Goal: Transaction & Acquisition: Purchase product/service

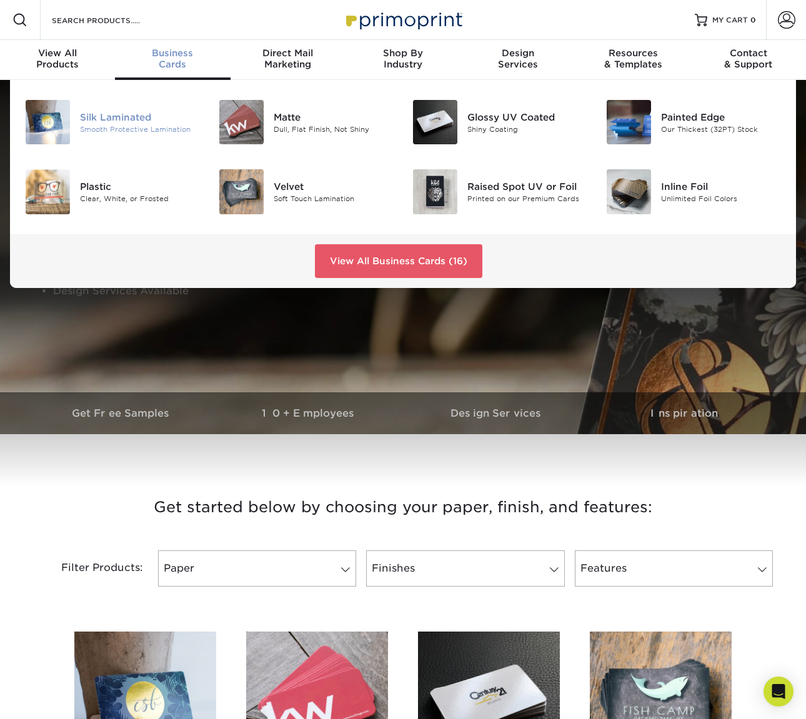
click at [115, 120] on div "Silk Laminated" at bounding box center [140, 117] width 120 height 14
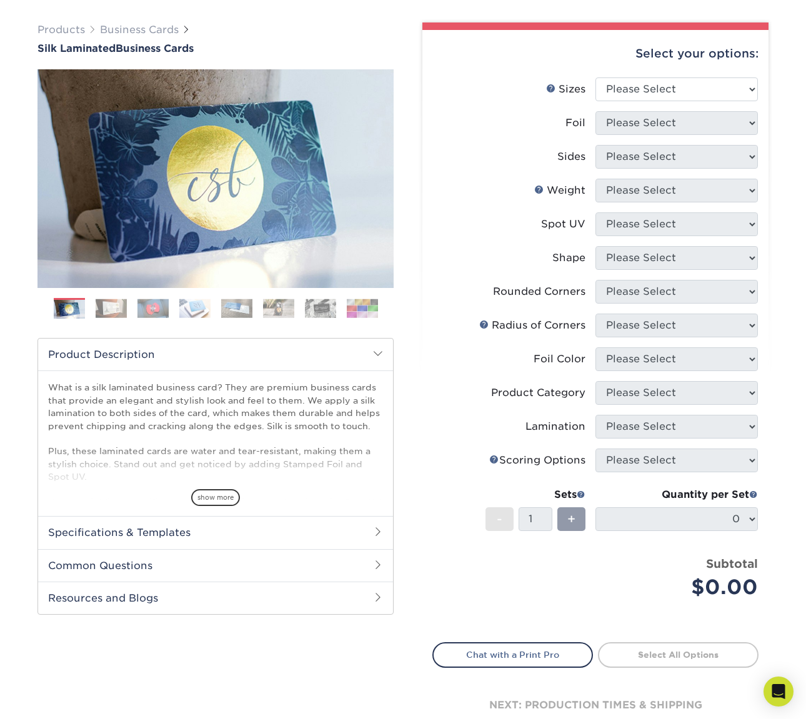
scroll to position [121, 0]
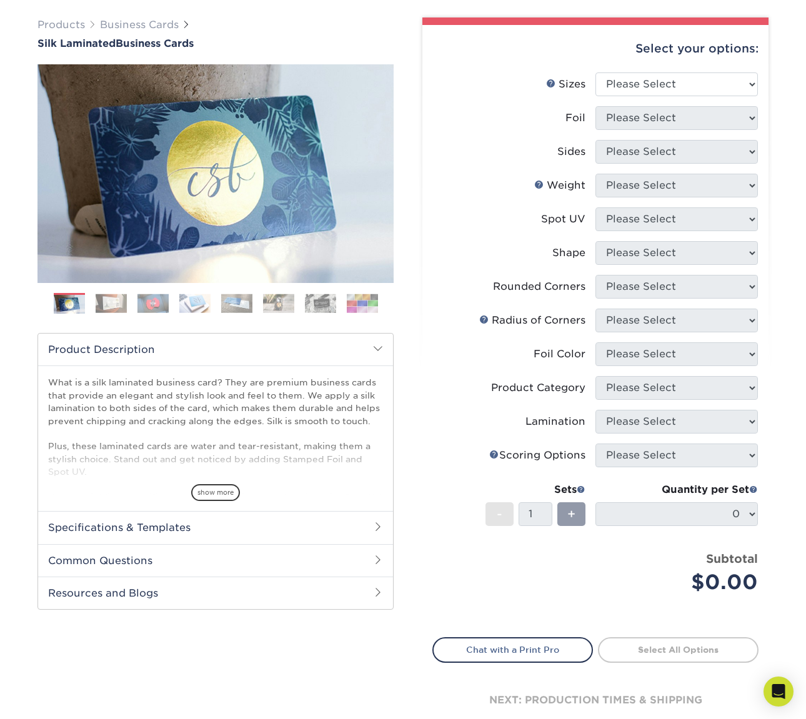
click at [174, 528] on h2 "Specifications & Templates" at bounding box center [215, 527] width 355 height 33
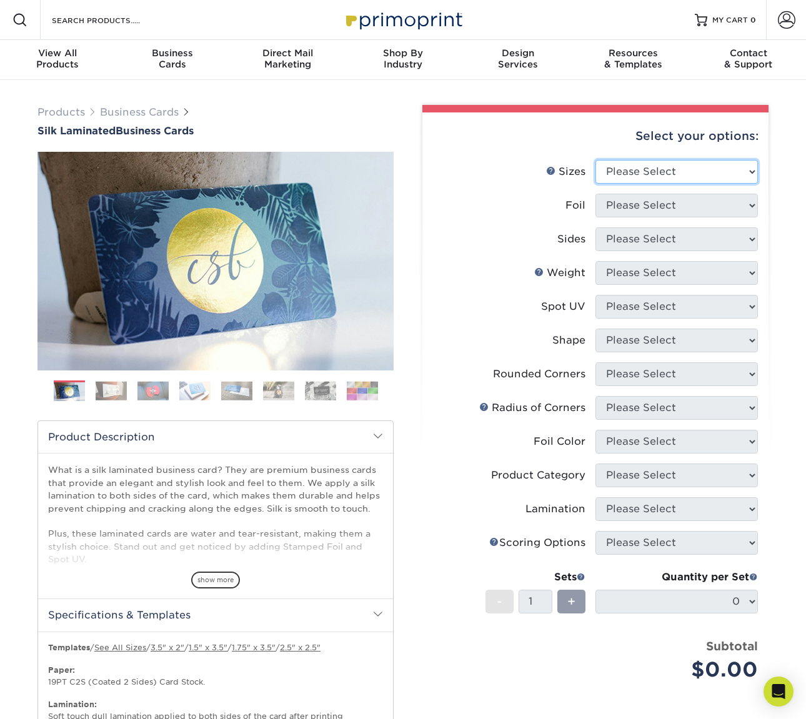
scroll to position [0, 0]
select select "2.00x3.50"
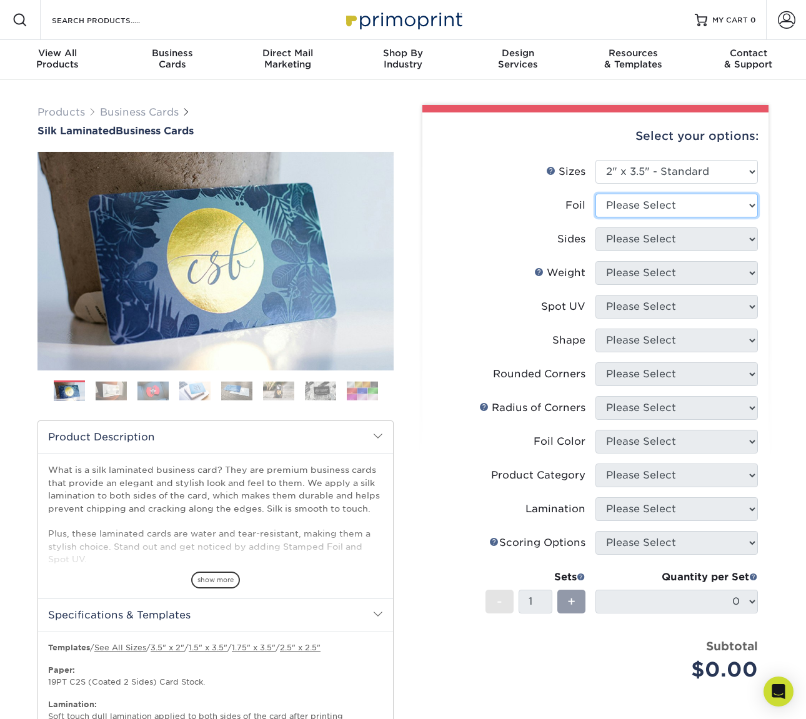
select select "0"
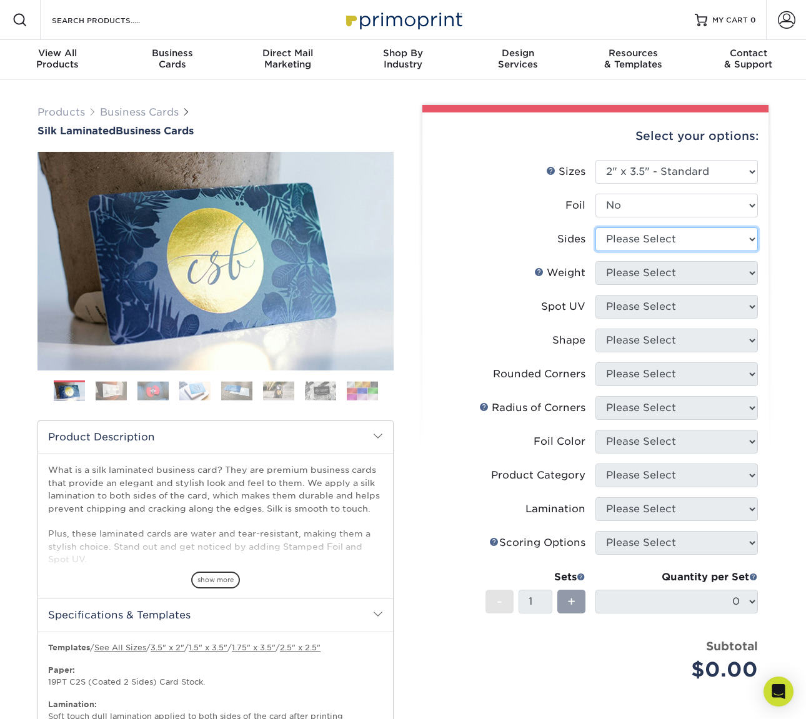
select select "13abbda7-1d64-4f25-8bb2-c179b224825d"
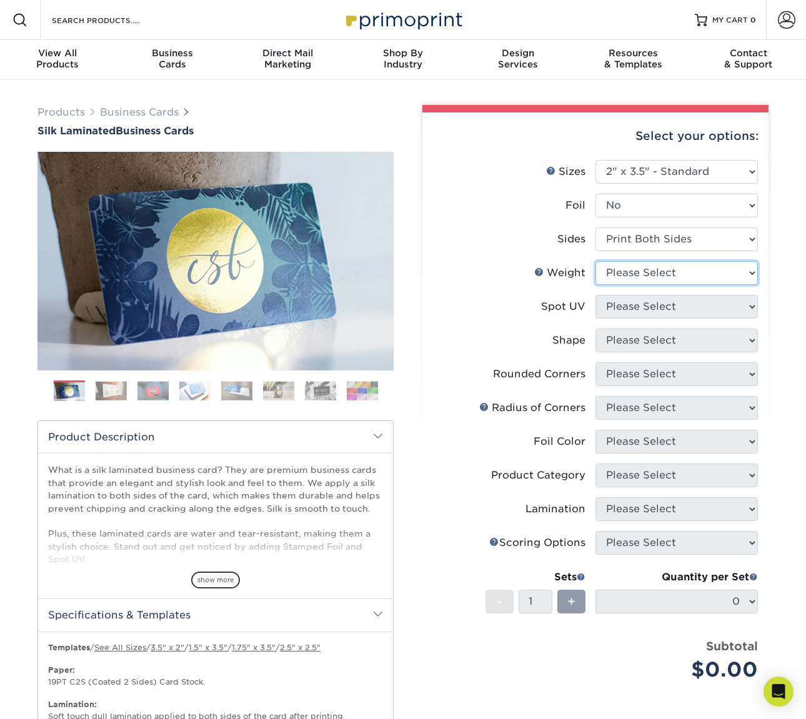
select select "16PT"
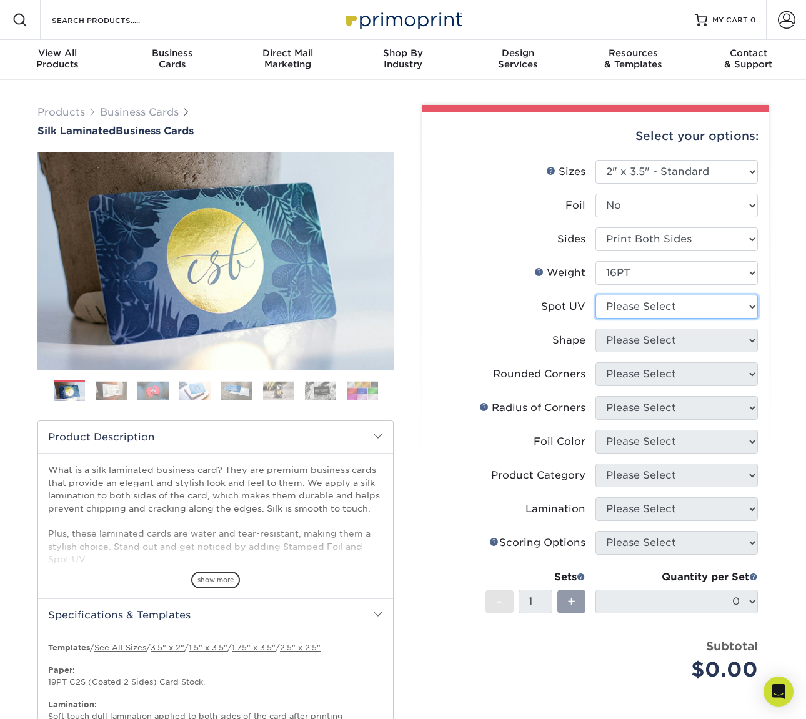
select select "0"
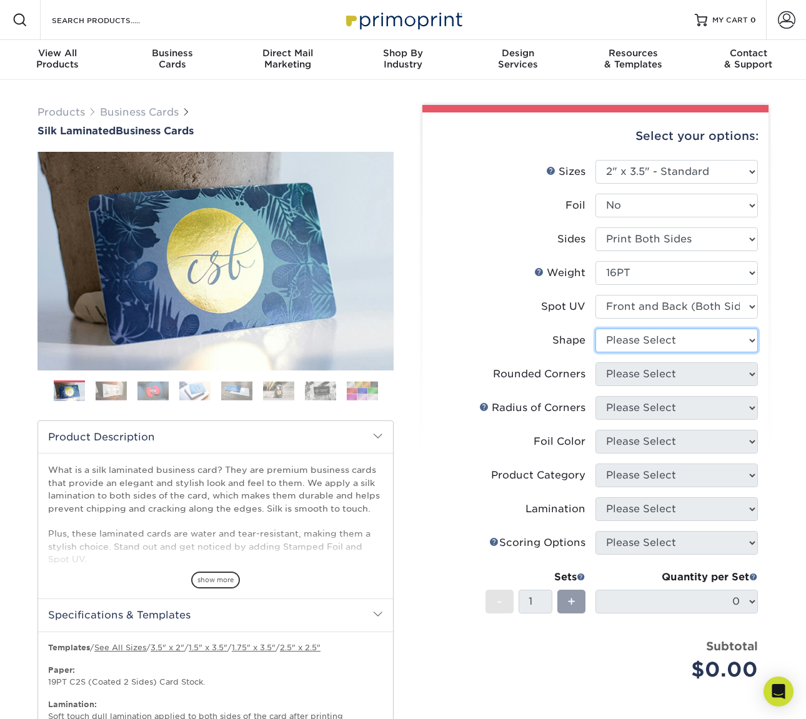
select select "standard"
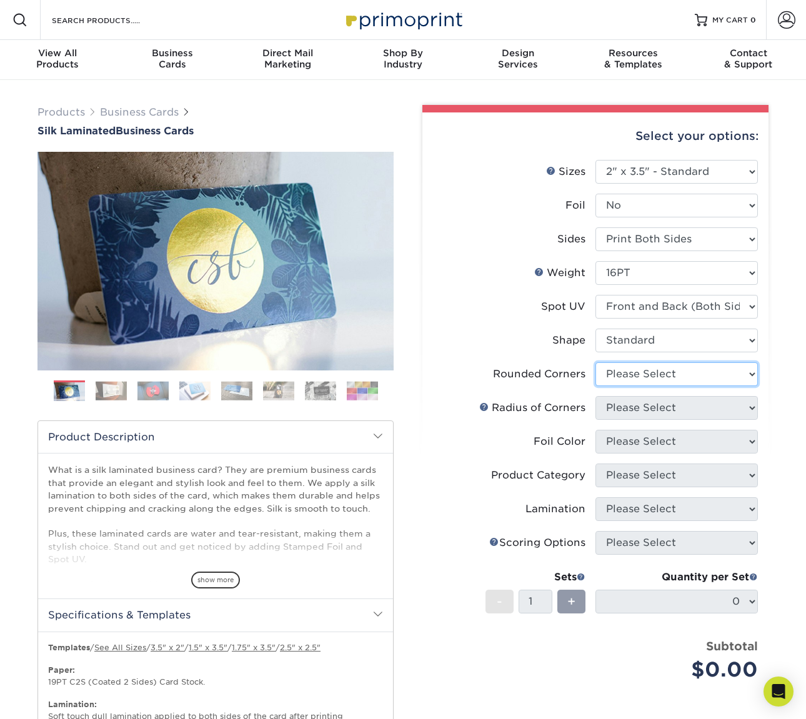
select select "0"
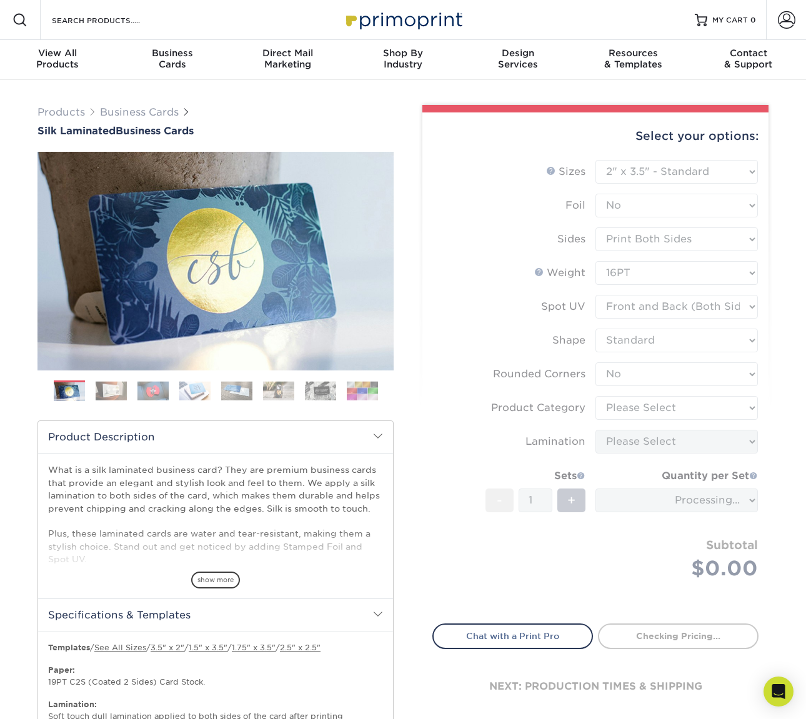
click at [686, 413] on form "Sizes Help Sizes Please Select 1.5" x 3.5" - Mini 1.75" x 3.5" - Mini 2" x 2" -…" at bounding box center [596, 384] width 326 height 449
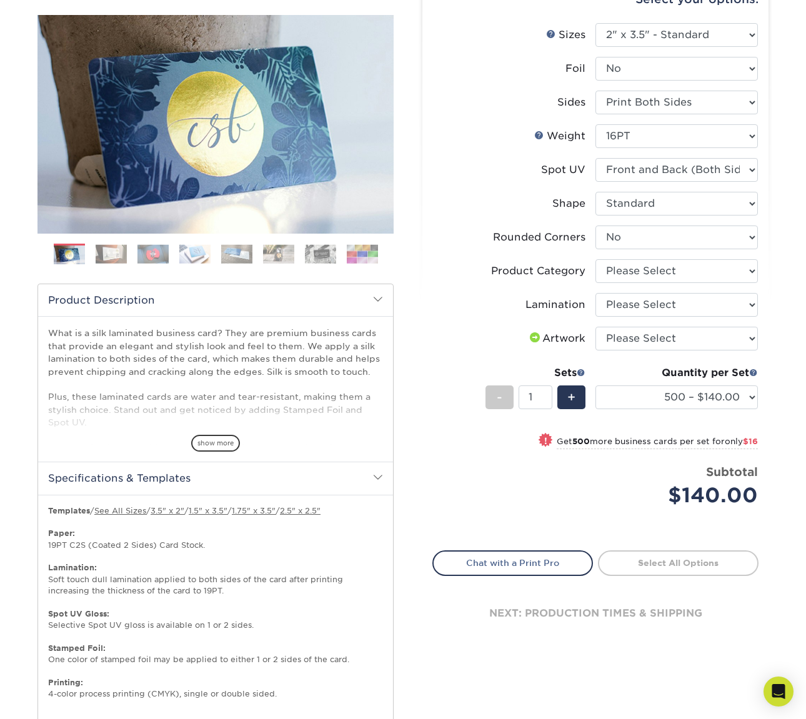
scroll to position [135, 0]
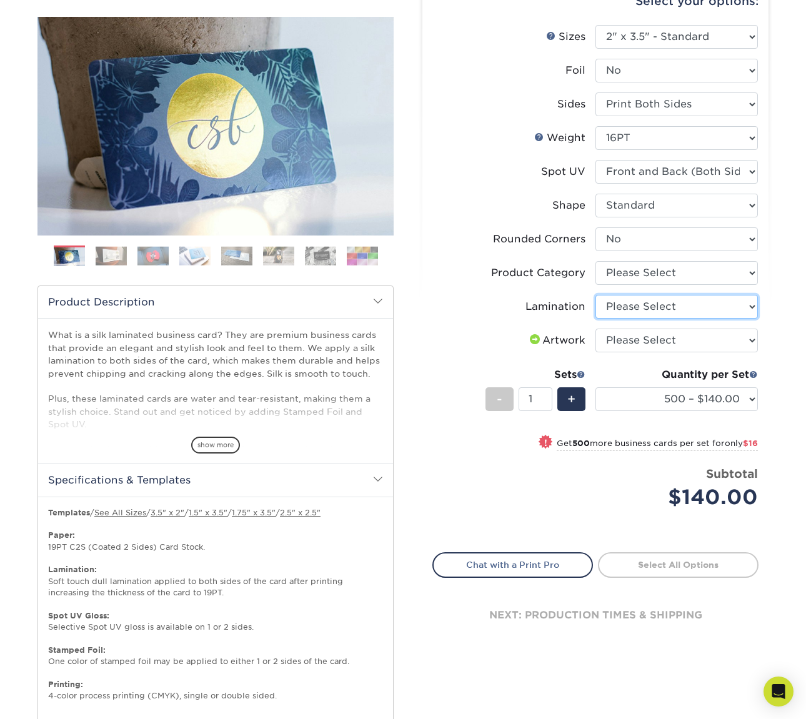
select select "ccacb42f-45f7-42d3-bbd3-7c8421cf37f0"
select select "3b5148f1-0588-4f88-a218-97bcfdce65c1"
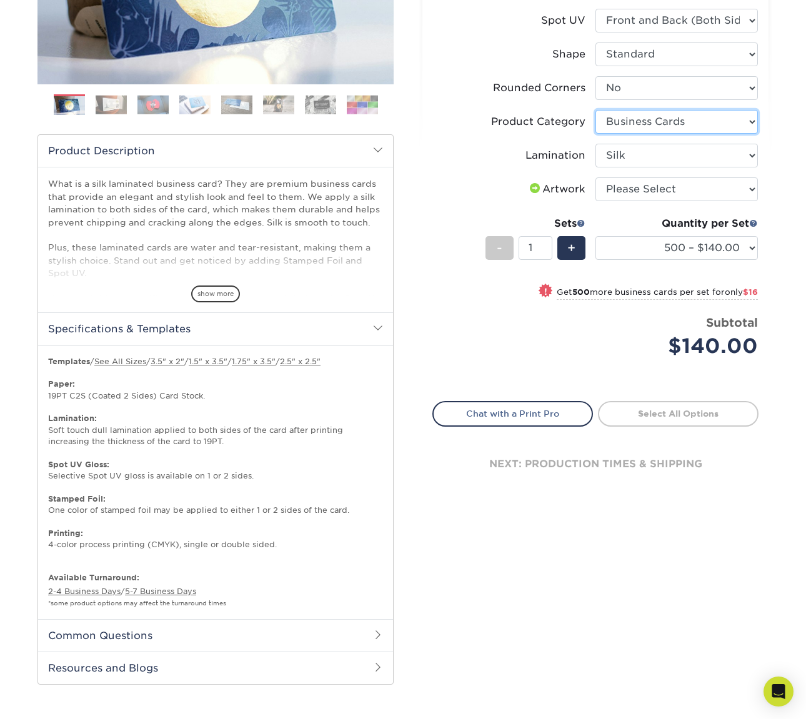
scroll to position [290, 0]
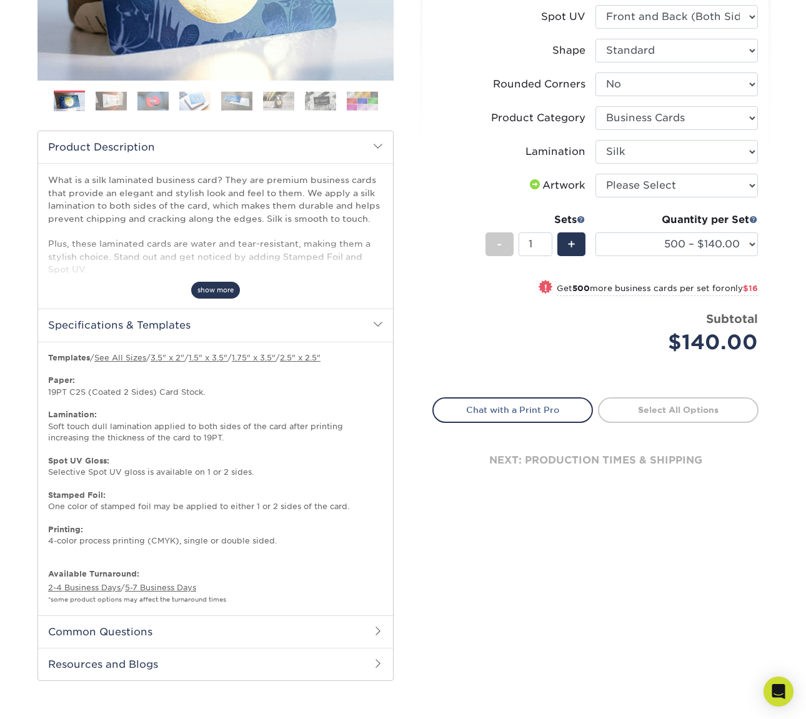
click at [218, 286] on span "show more" at bounding box center [215, 290] width 49 height 17
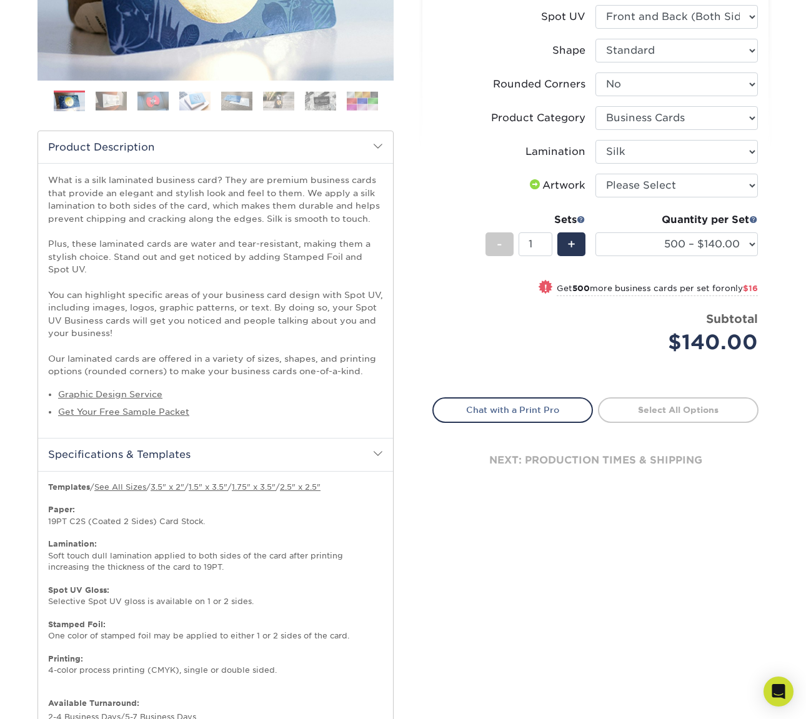
click at [200, 320] on p "What is a silk laminated business card? They are premium business cards that pr…" at bounding box center [215, 276] width 335 height 204
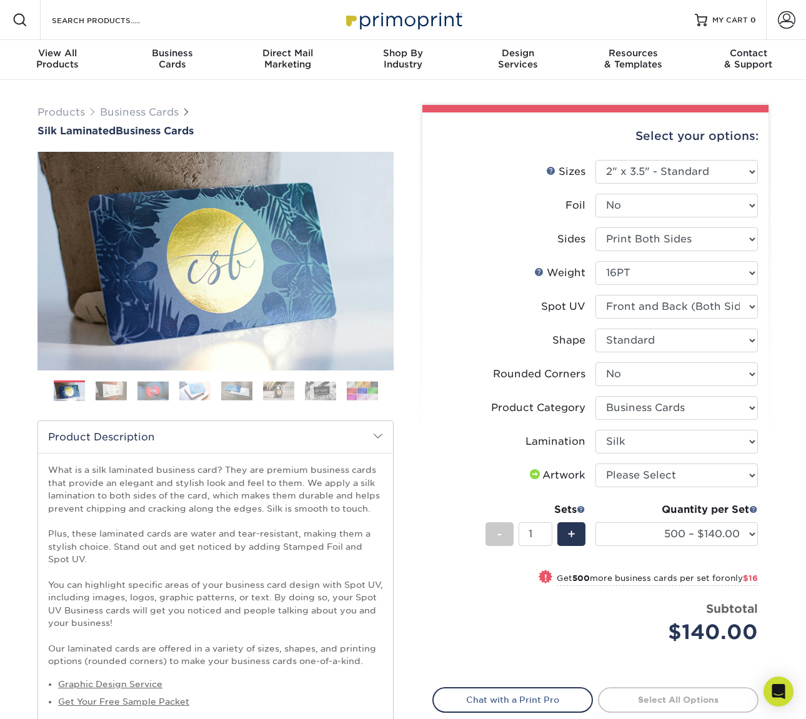
scroll to position [0, 0]
